Goal: Navigation & Orientation: Find specific page/section

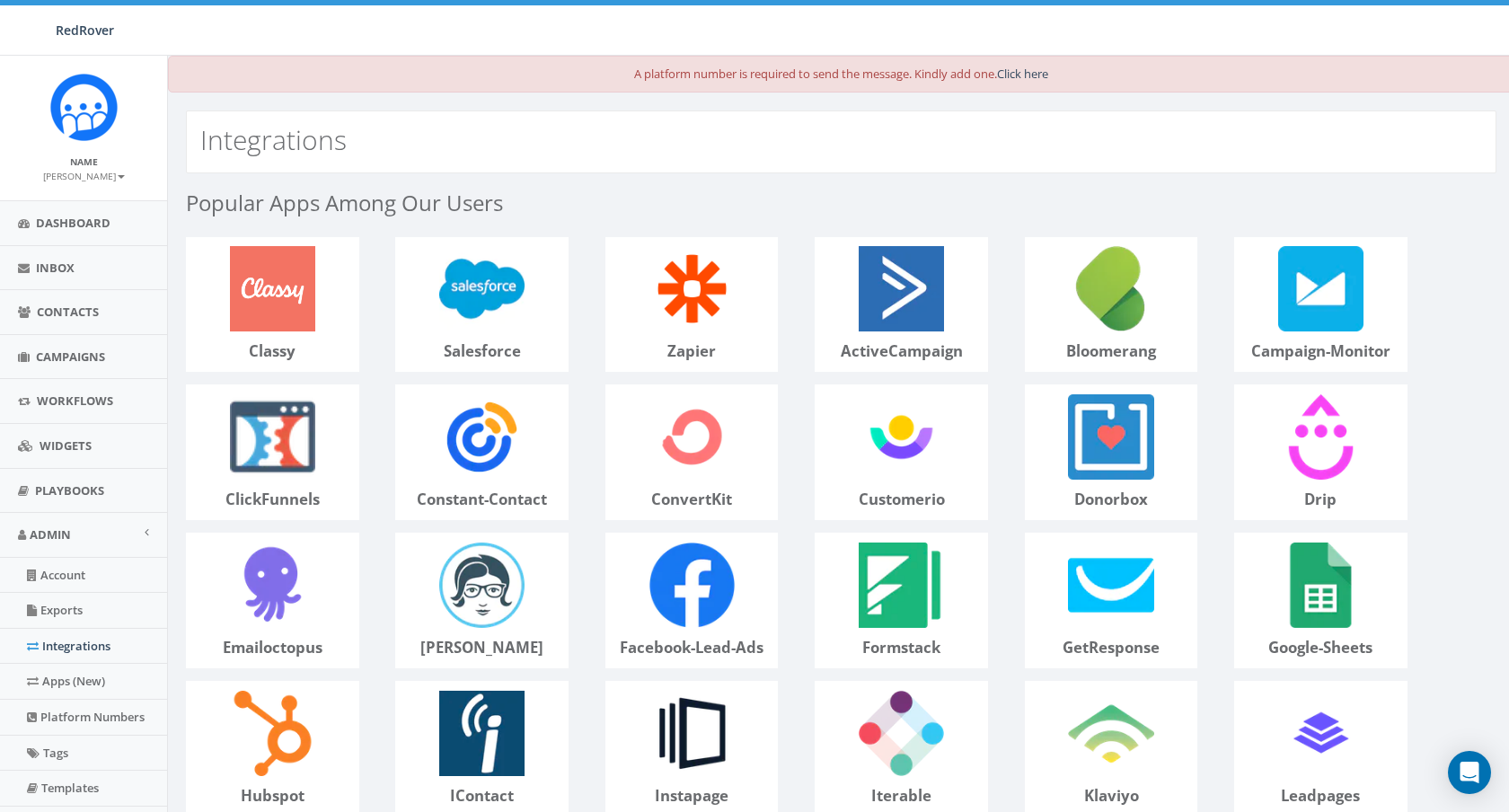
click at [94, 127] on img at bounding box center [84, 107] width 67 height 67
click at [78, 221] on span "Dashboard" at bounding box center [74, 222] width 75 height 16
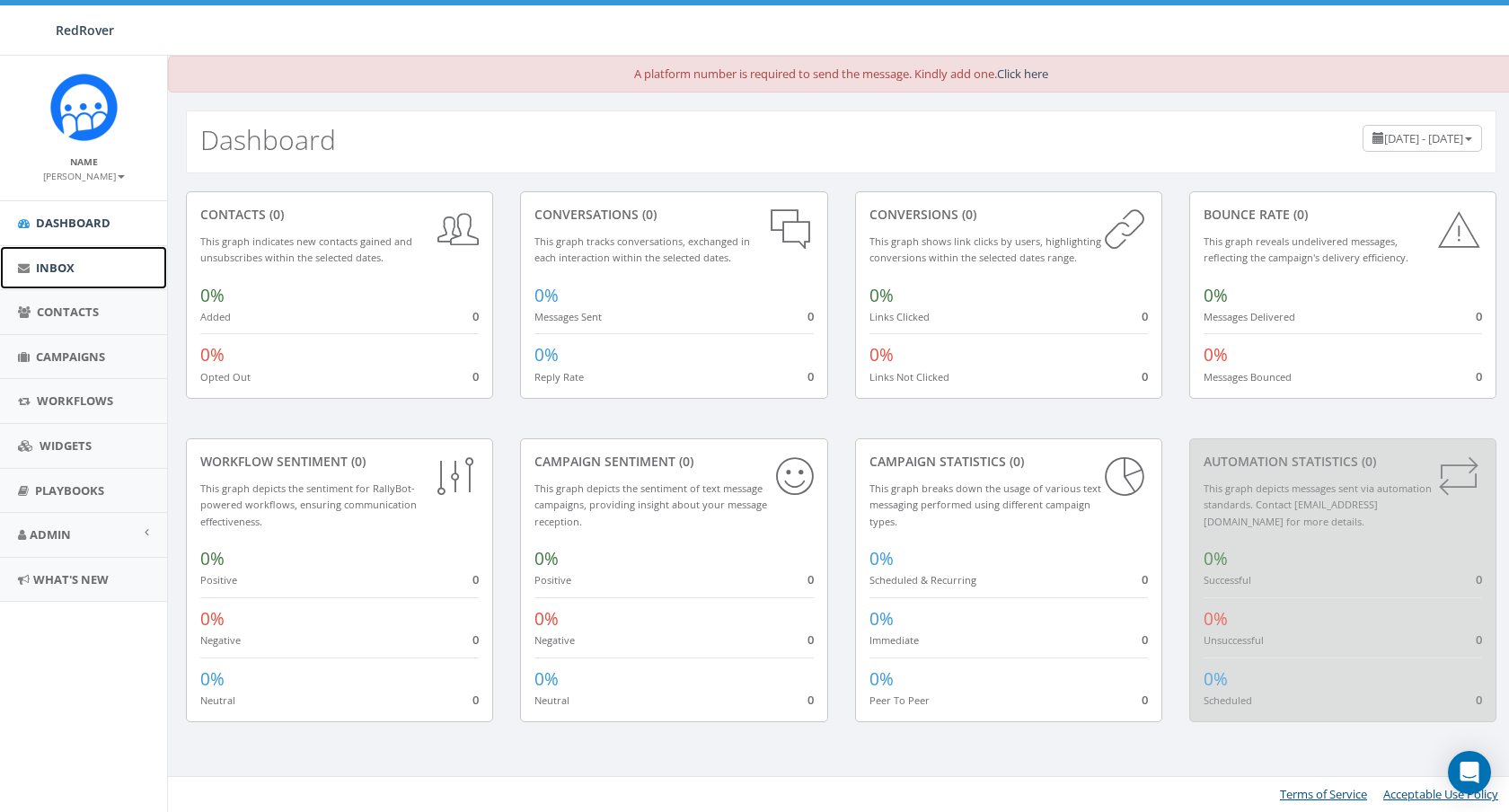
click at [53, 274] on span "Inbox" at bounding box center [55, 267] width 38 height 16
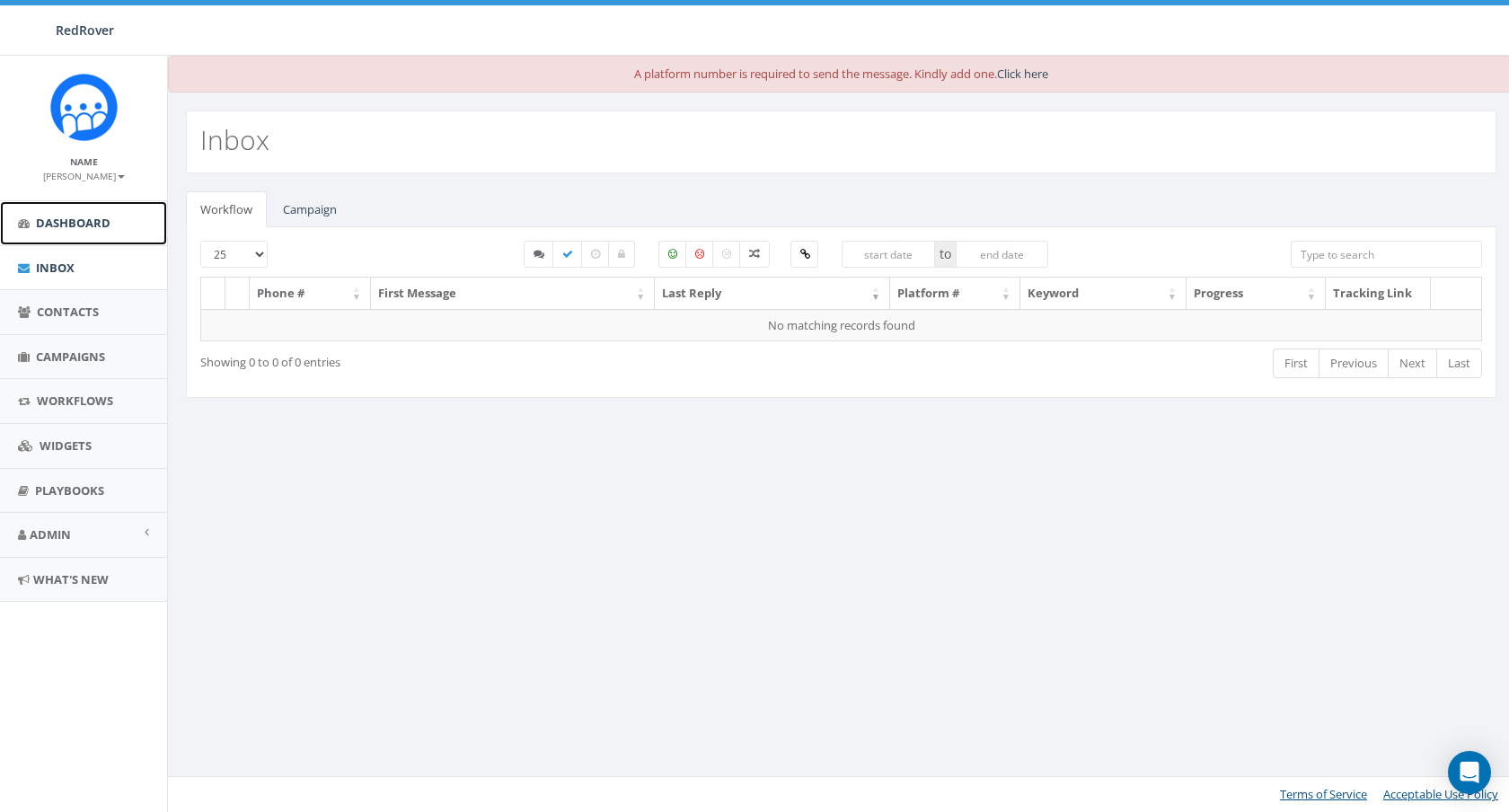
click at [53, 227] on span "Dashboard" at bounding box center [74, 222] width 75 height 16
